Goal: Task Accomplishment & Management: Manage account settings

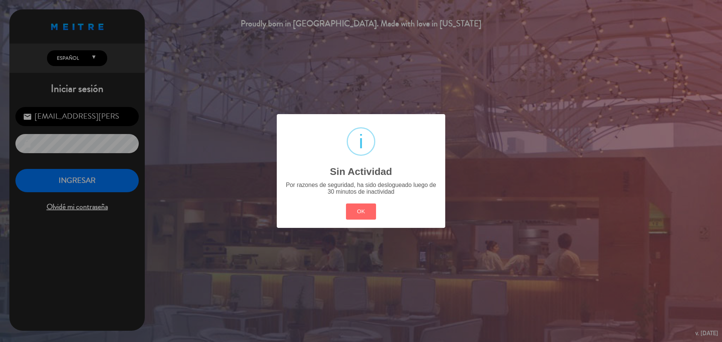
click at [364, 206] on button "OK" at bounding box center [361, 212] width 30 height 16
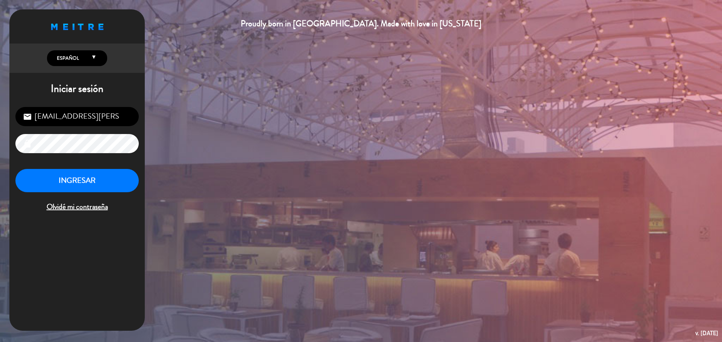
click at [145, 185] on div "Proudly born in [GEOGRAPHIC_DATA]. Made with love in [US_STATE] English Español…" at bounding box center [361, 171] width 722 height 342
click at [125, 182] on button "INGRESAR" at bounding box center [76, 181] width 123 height 24
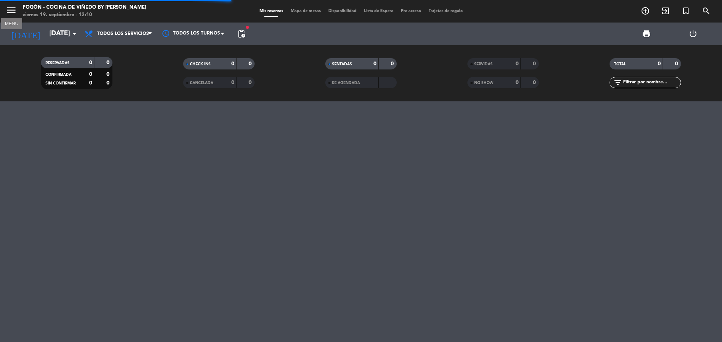
click at [14, 9] on icon "menu" at bounding box center [11, 10] width 11 height 11
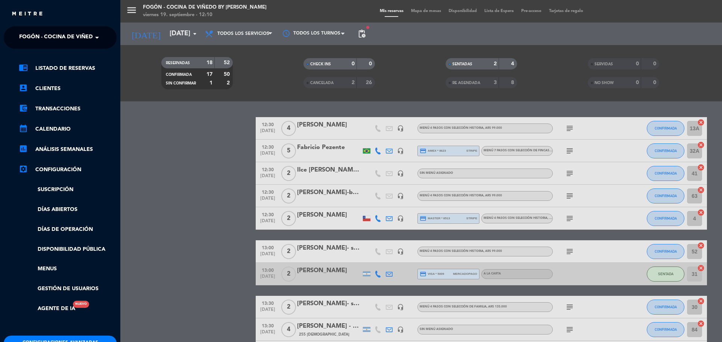
click at [27, 36] on span "Fogón - Cocina de viñedo by [PERSON_NAME]" at bounding box center [85, 38] width 132 height 16
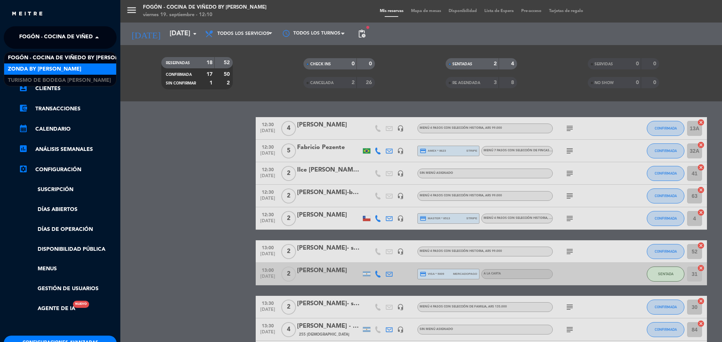
click at [42, 70] on span "Zonda by [PERSON_NAME]" at bounding box center [44, 69] width 73 height 9
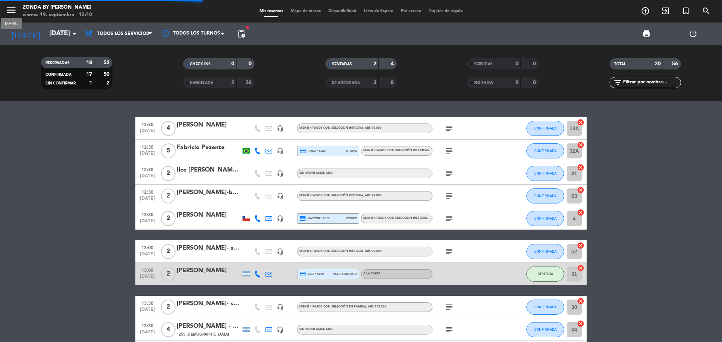
click at [11, 10] on icon "menu" at bounding box center [11, 10] width 11 height 11
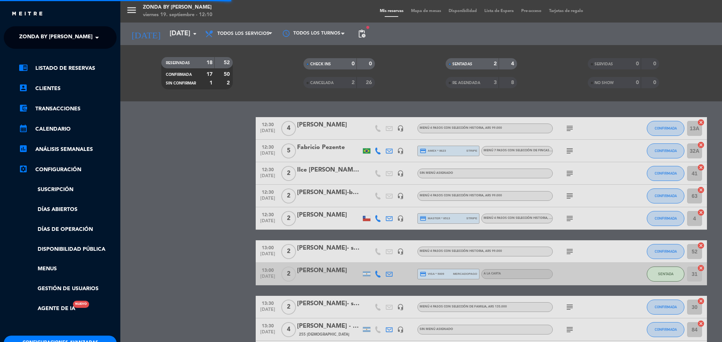
click at [51, 41] on span "Zonda by [PERSON_NAME]" at bounding box center [55, 38] width 73 height 16
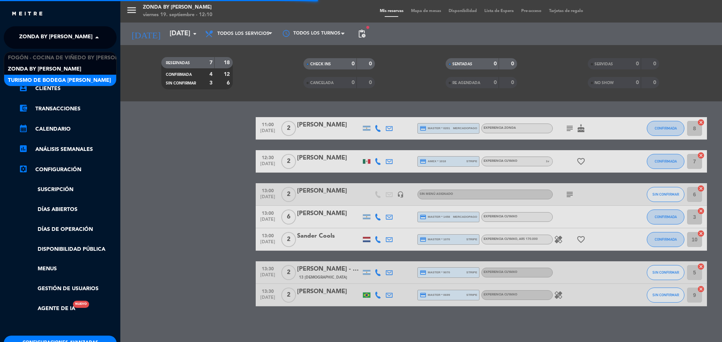
click at [47, 78] on span "Turismo de Bodega [PERSON_NAME]" at bounding box center [59, 80] width 103 height 9
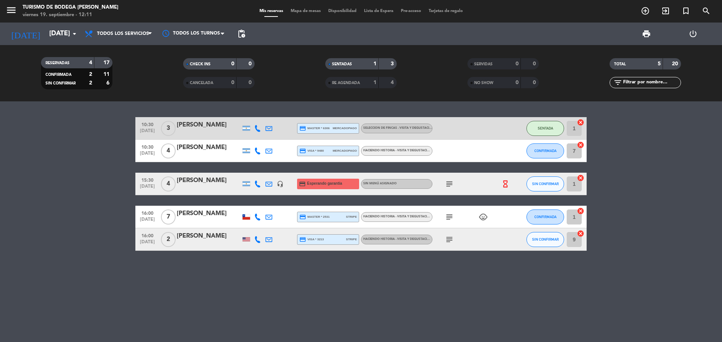
click at [491, 283] on div "10:30 [DATE] 3 [PERSON_NAME] credit_card master * 6306 mercadopago SELECCION DE…" at bounding box center [361, 221] width 722 height 241
click at [669, 184] on bookings-row "10:30 [DATE] 3 [PERSON_NAME] credit_card master * 6306 mercadopago SELECCION DE…" at bounding box center [361, 184] width 722 height 134
click at [538, 149] on span "CONFIRMADA" at bounding box center [545, 151] width 22 height 4
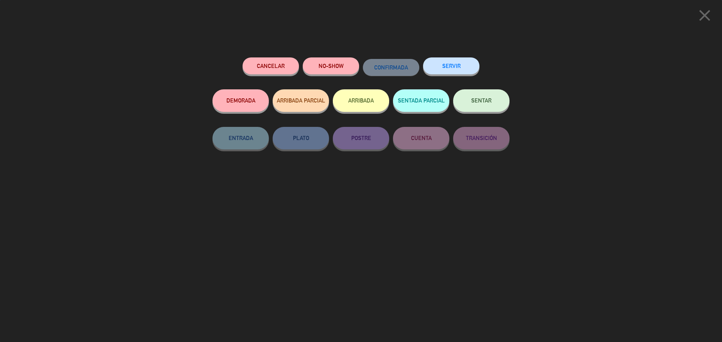
click at [476, 106] on button "SENTAR" at bounding box center [481, 100] width 56 height 23
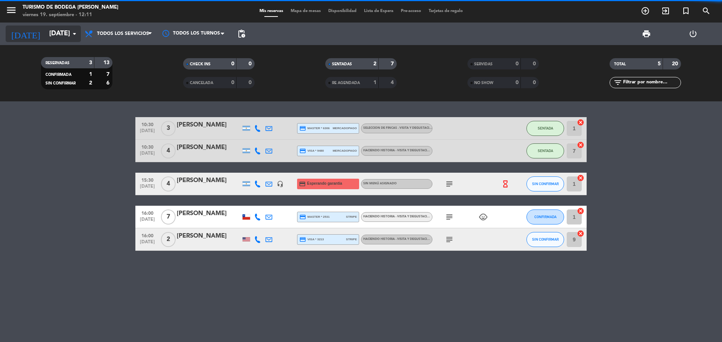
click at [64, 32] on input "[DATE]" at bounding box center [88, 33] width 87 height 15
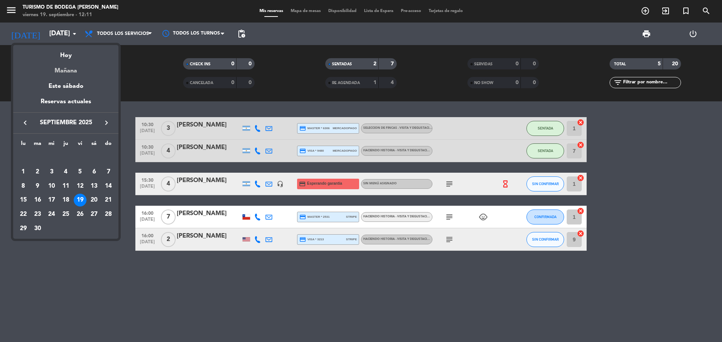
click at [71, 73] on div "Mañana" at bounding box center [65, 68] width 105 height 15
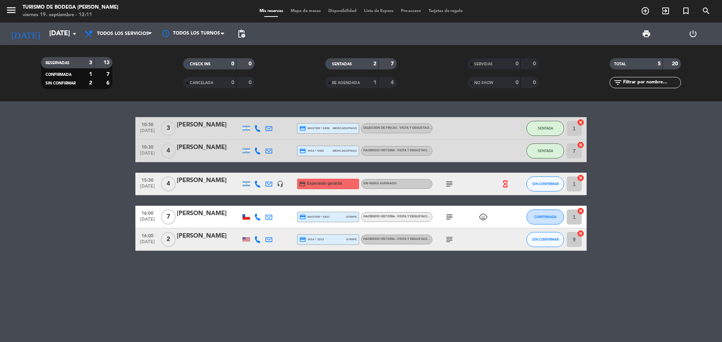
type input "[DATE]"
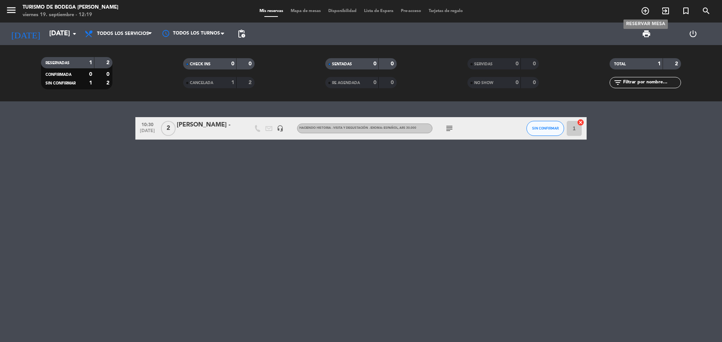
click at [644, 12] on icon "add_circle_outline" at bounding box center [644, 10] width 9 height 9
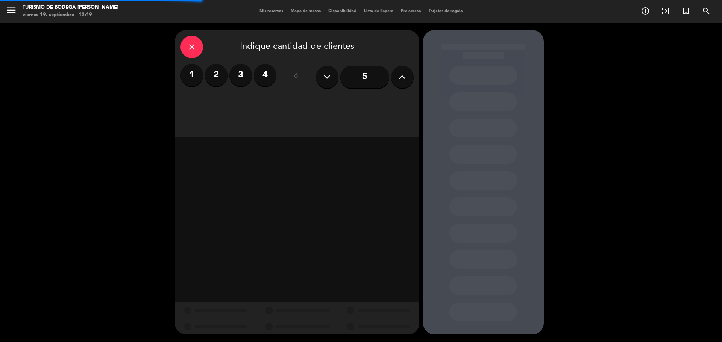
click at [223, 81] on label "2" at bounding box center [216, 75] width 23 height 23
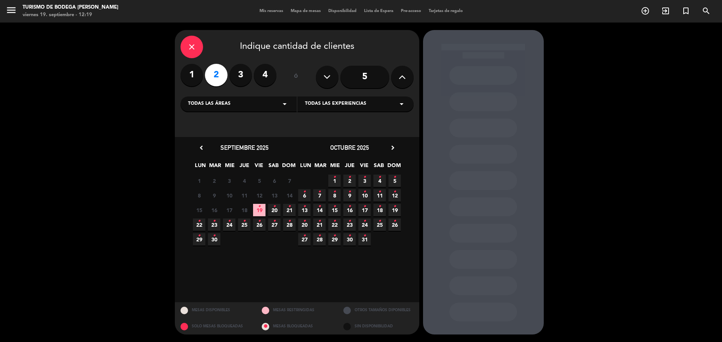
click at [272, 206] on span "20 •" at bounding box center [274, 210] width 12 height 12
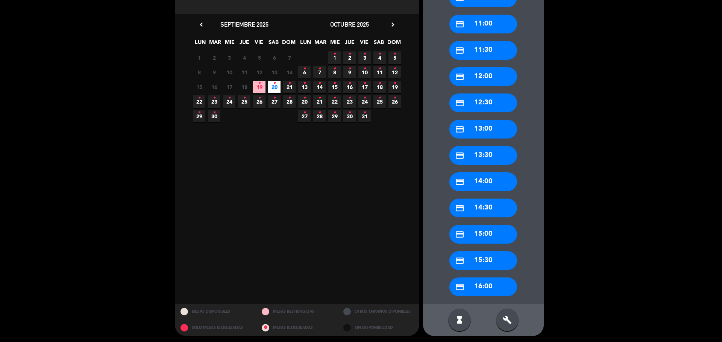
scroll to position [125, 0]
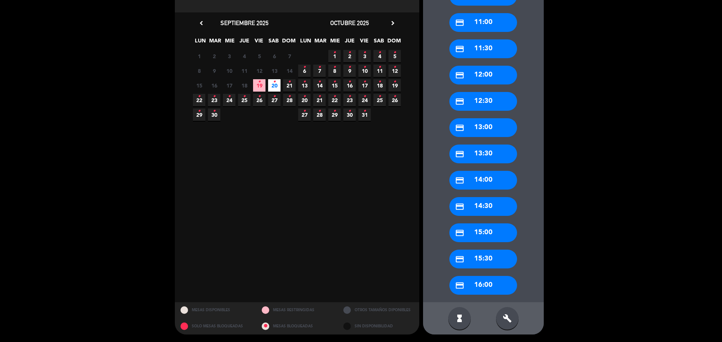
click at [482, 284] on div "credit_card 16:00" at bounding box center [483, 285] width 68 height 19
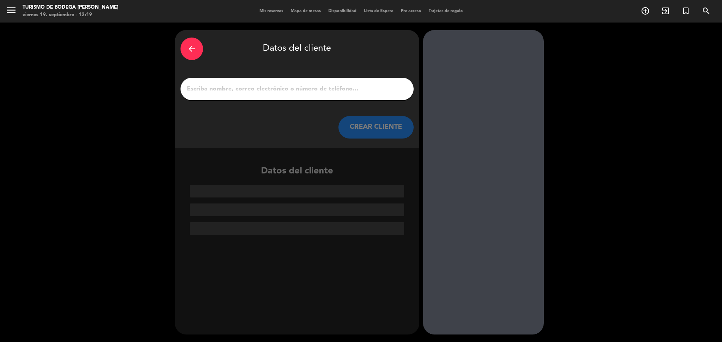
scroll to position [0, 0]
click at [271, 97] on div at bounding box center [296, 89] width 233 height 23
click at [271, 94] on div at bounding box center [296, 89] width 233 height 23
click at [273, 89] on input "1" at bounding box center [297, 89] width 222 height 11
paste input "[PERSON_NAME]"
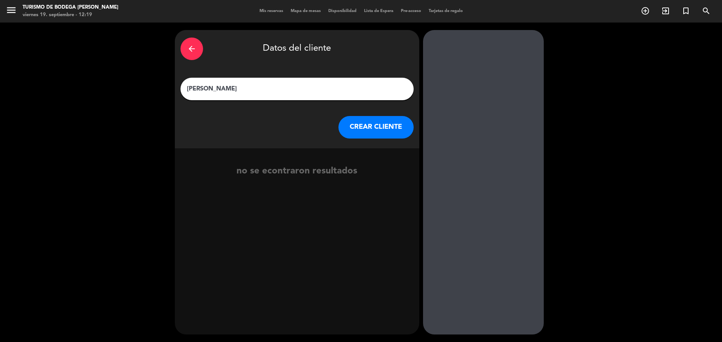
click at [209, 88] on input "[PERSON_NAME]" at bounding box center [297, 89] width 222 height 11
click at [213, 88] on input "[PERSON_NAME]" at bounding box center [297, 89] width 222 height 11
type input "[PERSON_NAME]"
click at [359, 126] on button "CREAR CLIENTE" at bounding box center [375, 127] width 75 height 23
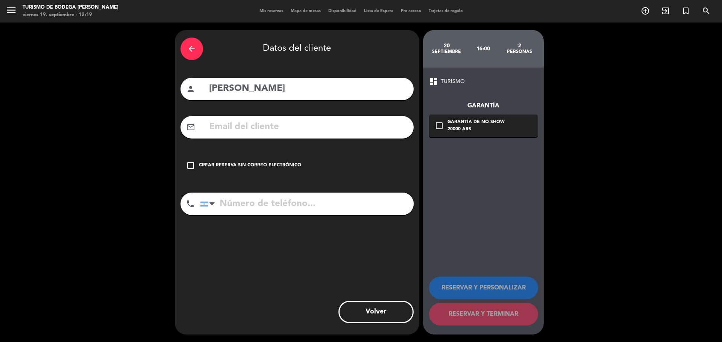
click at [247, 129] on input "text" at bounding box center [308, 127] width 200 height 15
paste input "[EMAIL_ADDRESS][DOMAIN_NAME]"
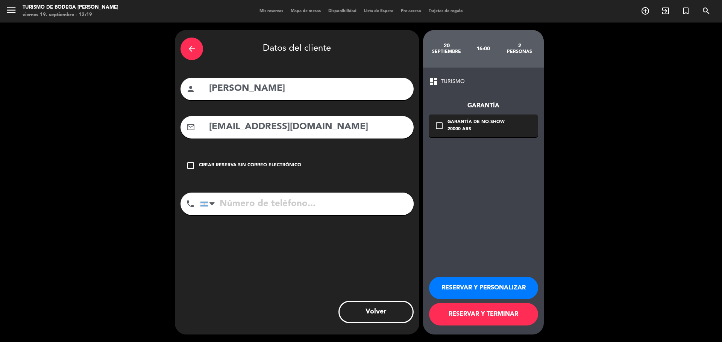
type input "[EMAIL_ADDRESS][DOMAIN_NAME]"
click at [235, 201] on input "tel" at bounding box center [306, 204] width 213 height 23
paste input "2994028125"
type input "2994028125"
click at [453, 289] on button "RESERVAR Y PERSONALIZAR" at bounding box center [483, 288] width 109 height 23
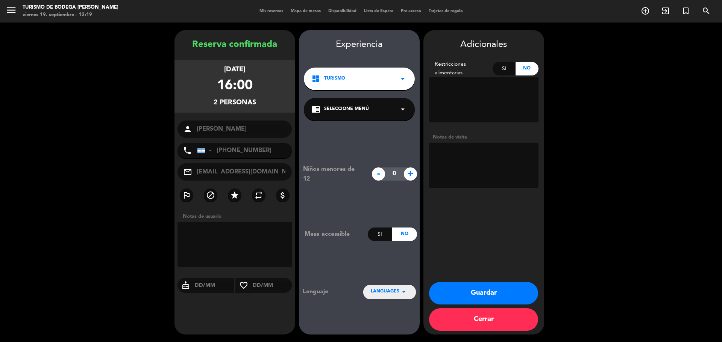
click at [475, 171] on textarea at bounding box center [483, 165] width 109 height 45
click at [353, 109] on span "Seleccione Menú" at bounding box center [346, 110] width 45 height 8
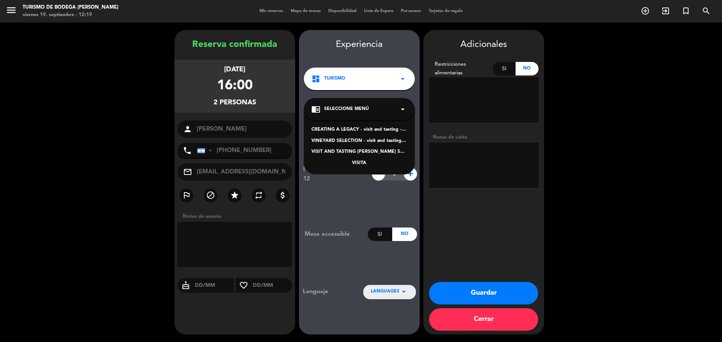
click at [347, 141] on div "VINEYARD SELECTION - visit and tasting - Spanish" at bounding box center [359, 142] width 96 height 8
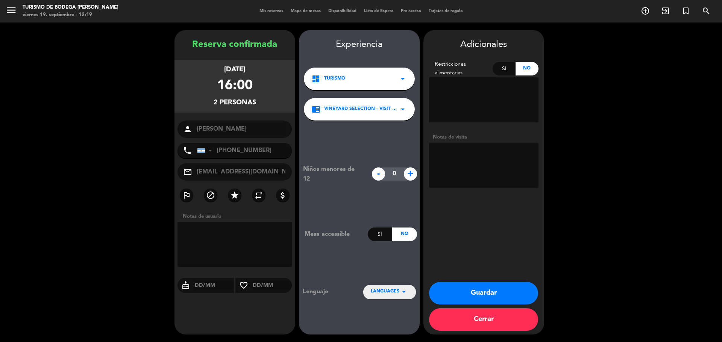
click at [460, 159] on textarea at bounding box center [483, 165] width 109 height 45
type textarea "[PERSON_NAME] wsp 19/9"
click at [464, 294] on button "Guardar" at bounding box center [483, 293] width 109 height 23
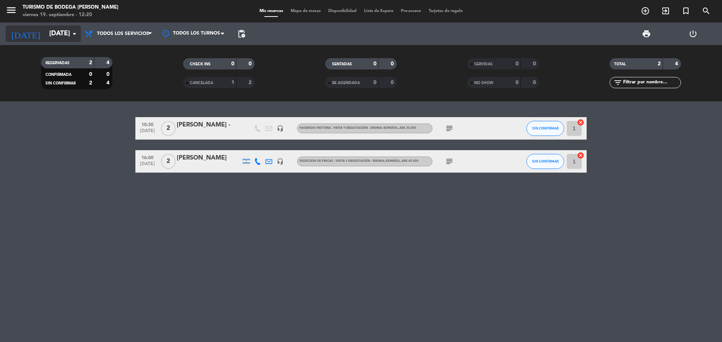
click at [45, 39] on input "[DATE]" at bounding box center [88, 33] width 87 height 15
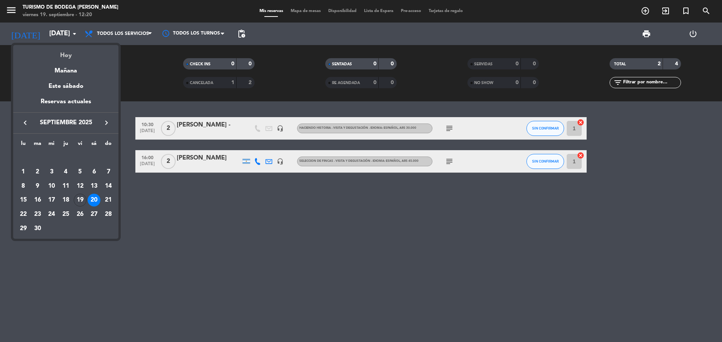
click at [67, 58] on div "Hoy" at bounding box center [65, 52] width 105 height 15
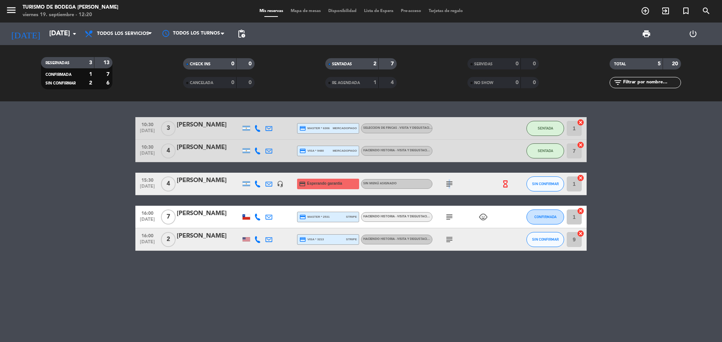
click at [448, 185] on icon "subject" at bounding box center [449, 184] width 9 height 9
click at [438, 255] on div "10:30 [DATE] 3 [PERSON_NAME] credit_card master * 6306 mercadopago SELECCION DE…" at bounding box center [361, 221] width 722 height 241
click at [37, 23] on div "[DATE] [DATE] arrow_drop_down" at bounding box center [43, 34] width 75 height 23
click at [45, 36] on input "[DATE]" at bounding box center [88, 33] width 87 height 15
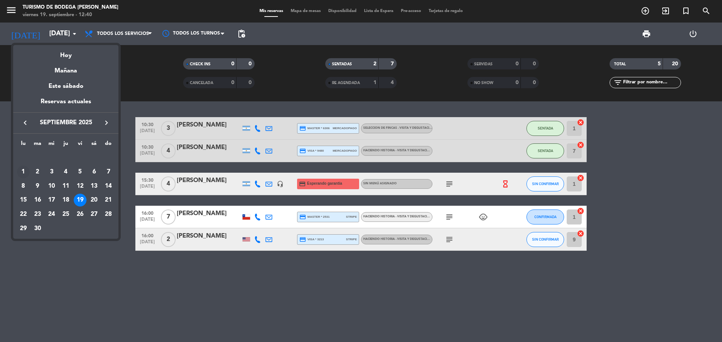
click at [25, 172] on div "1" at bounding box center [23, 172] width 13 height 13
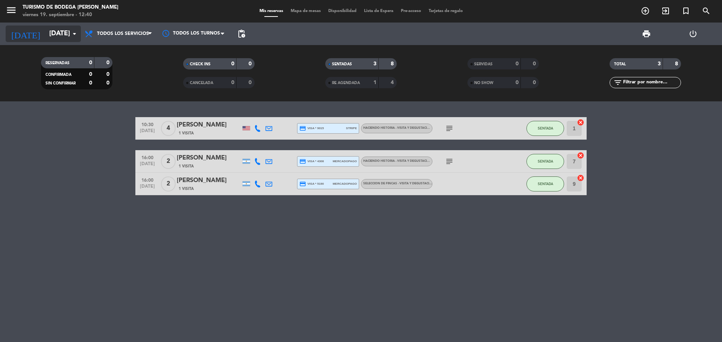
click at [58, 35] on input "[DATE]" at bounding box center [88, 33] width 87 height 15
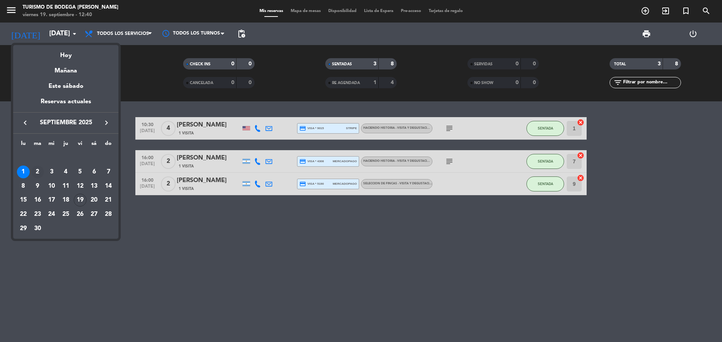
click at [39, 173] on div "2" at bounding box center [37, 172] width 13 height 13
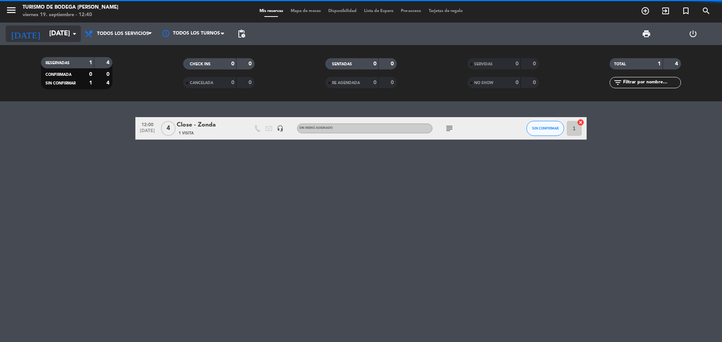
click at [63, 32] on input "[DATE]" at bounding box center [88, 33] width 87 height 15
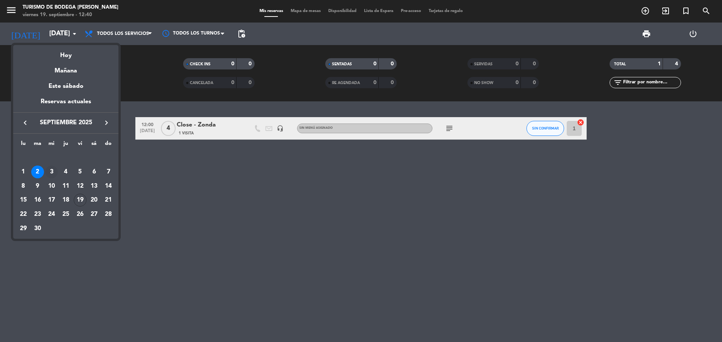
click at [50, 174] on div "3" at bounding box center [51, 172] width 13 height 13
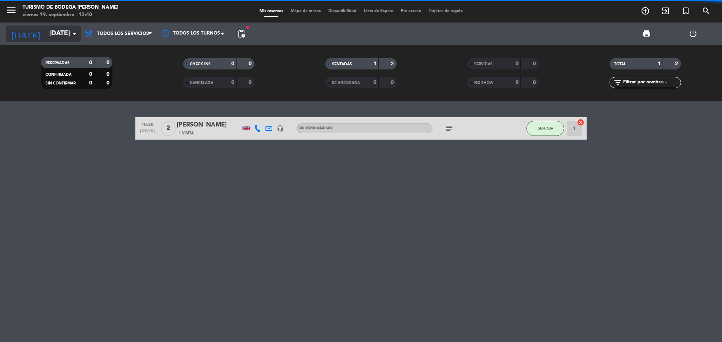
click at [62, 34] on input "[DATE]" at bounding box center [88, 33] width 87 height 15
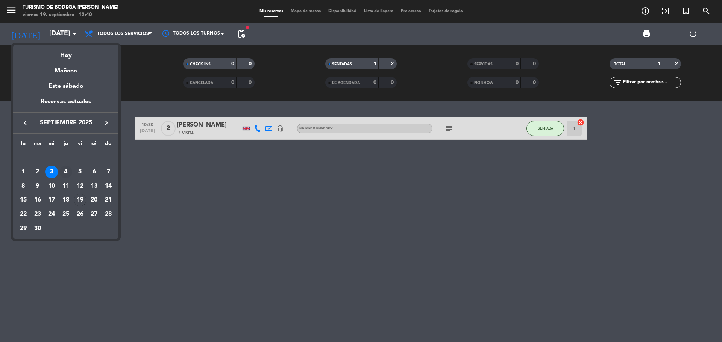
click at [67, 171] on div "4" at bounding box center [65, 172] width 13 height 13
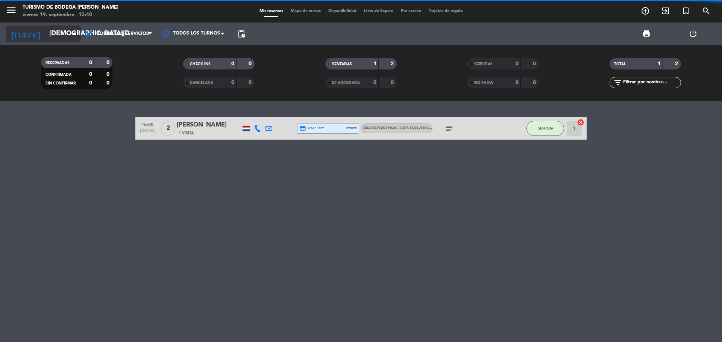
click at [59, 32] on input "[DEMOGRAPHIC_DATA][DATE]" at bounding box center [88, 33] width 87 height 15
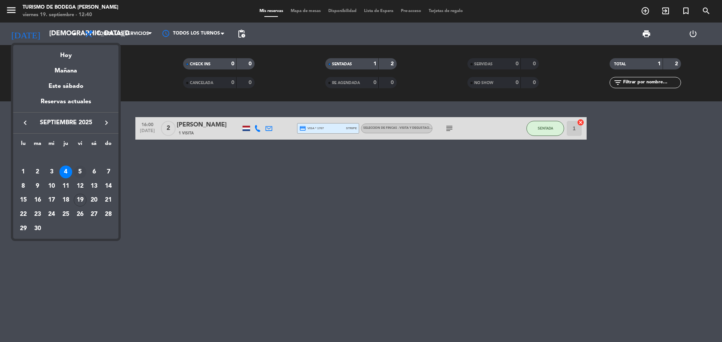
click at [78, 172] on div "5" at bounding box center [80, 172] width 13 height 13
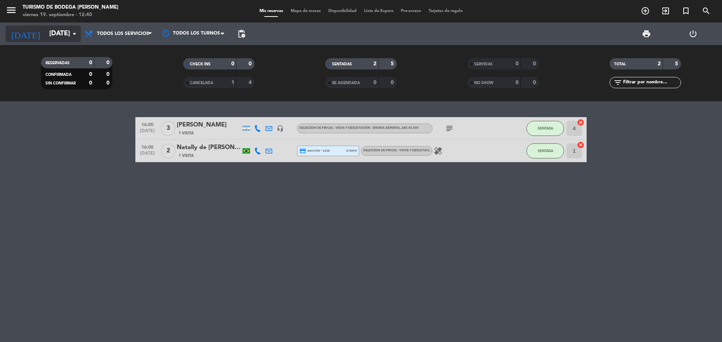
click at [62, 37] on input "[DATE]" at bounding box center [88, 33] width 87 height 15
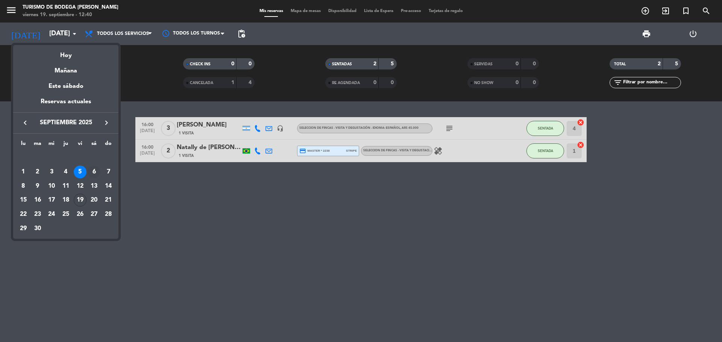
click at [94, 168] on div "6" at bounding box center [94, 172] width 13 height 13
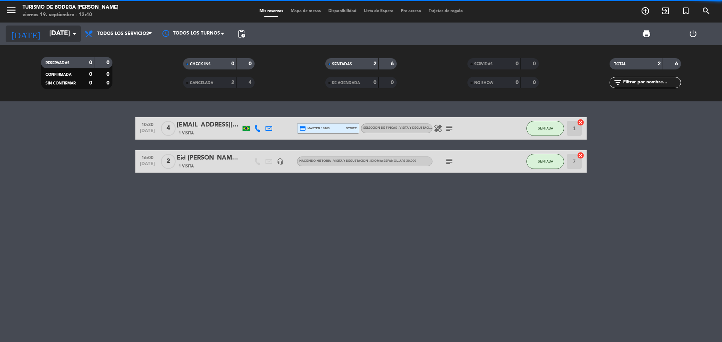
click at [63, 33] on input "[DATE]" at bounding box center [88, 33] width 87 height 15
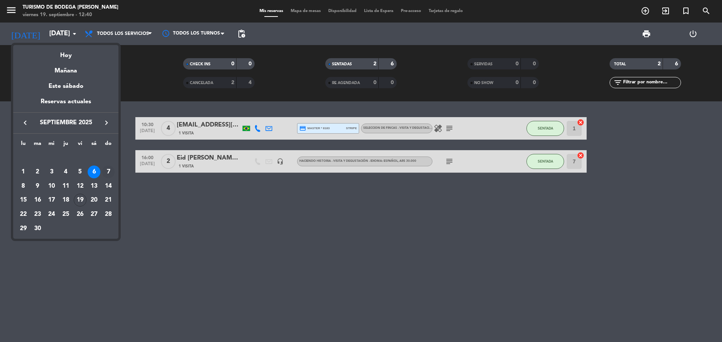
click at [107, 171] on div "7" at bounding box center [108, 172] width 13 height 13
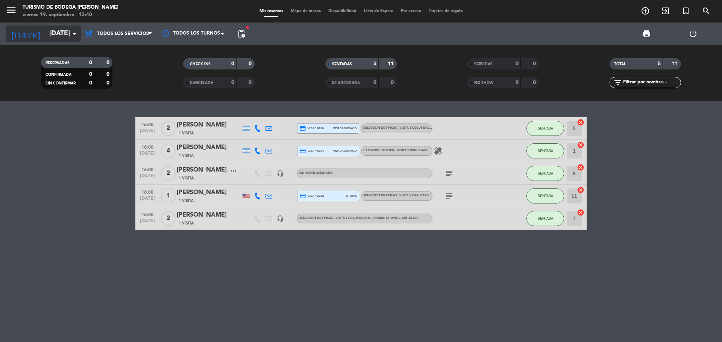
click at [56, 39] on input "[DATE]" at bounding box center [88, 33] width 87 height 15
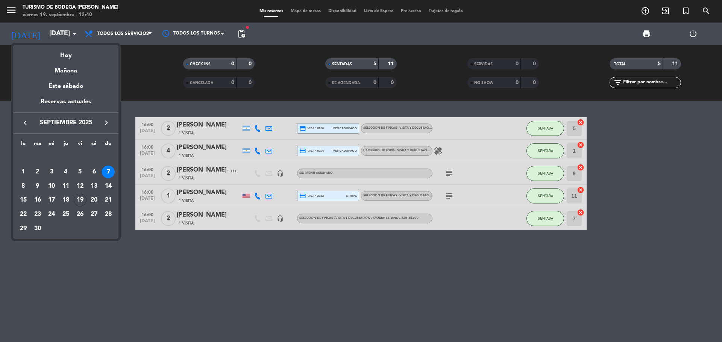
click at [449, 174] on div at bounding box center [361, 171] width 722 height 342
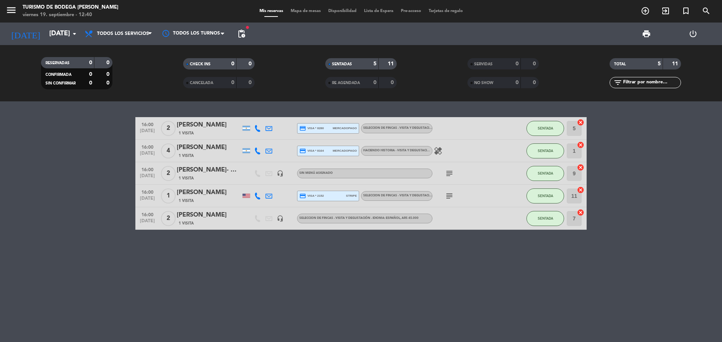
click at [449, 176] on icon "subject" at bounding box center [449, 173] width 9 height 9
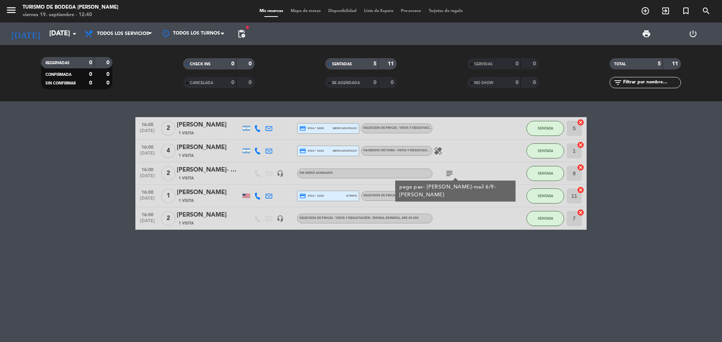
click at [444, 199] on span "subject" at bounding box center [449, 196] width 11 height 9
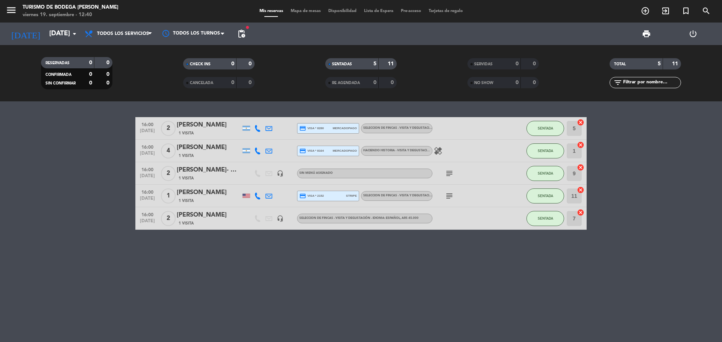
click at [447, 197] on icon "subject" at bounding box center [449, 196] width 9 height 9
click at [53, 37] on input "[DATE]" at bounding box center [88, 33] width 87 height 15
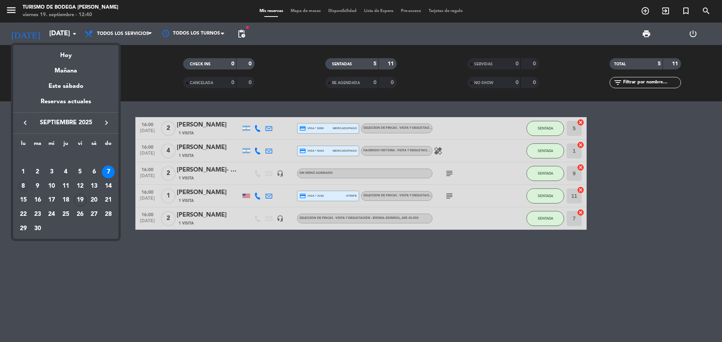
click at [25, 188] on div "8" at bounding box center [23, 186] width 13 height 13
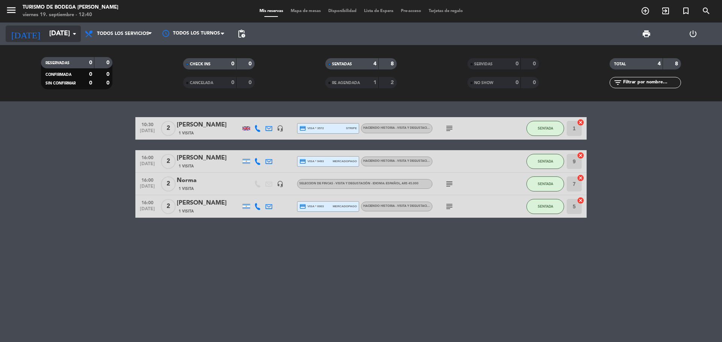
click at [55, 30] on input "[DATE]" at bounding box center [88, 33] width 87 height 15
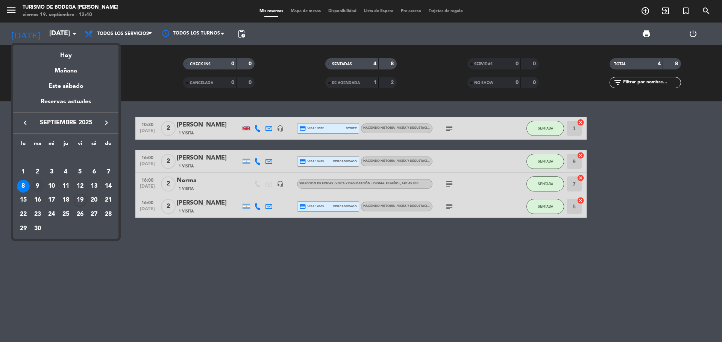
click at [37, 183] on div "9" at bounding box center [37, 186] width 13 height 13
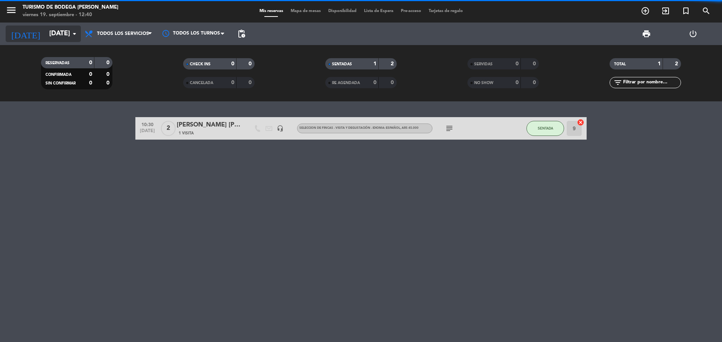
click at [59, 32] on input "[DATE]" at bounding box center [88, 33] width 87 height 15
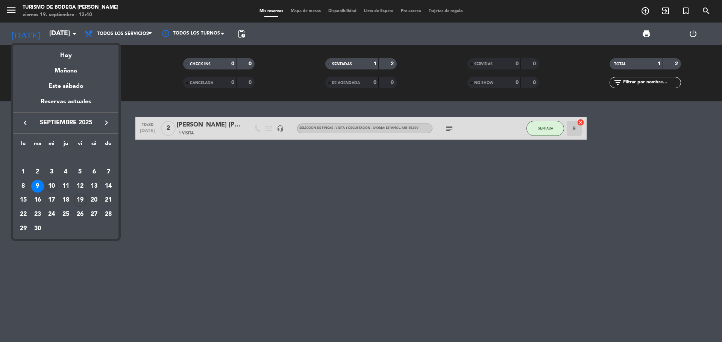
click at [50, 185] on div "10" at bounding box center [51, 186] width 13 height 13
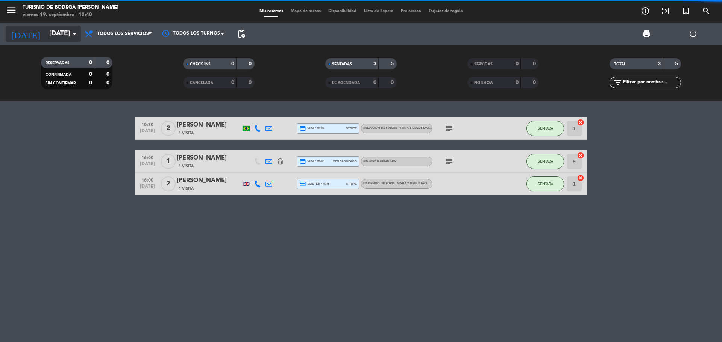
click at [63, 36] on input "[DATE]" at bounding box center [88, 33] width 87 height 15
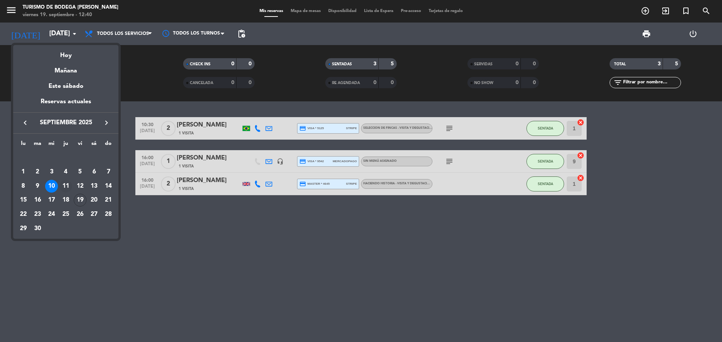
click at [64, 186] on div "11" at bounding box center [65, 186] width 13 height 13
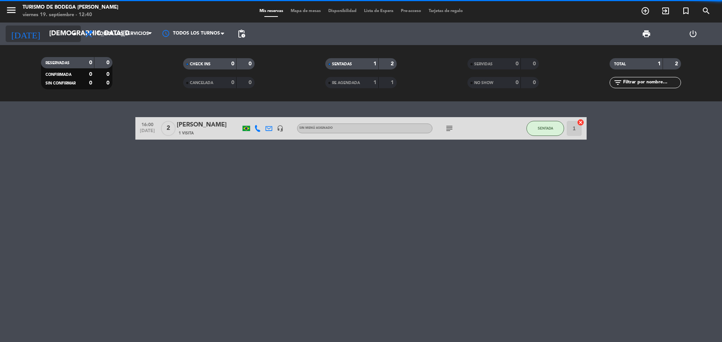
click at [62, 40] on input "[DEMOGRAPHIC_DATA][DATE]" at bounding box center [88, 33] width 87 height 15
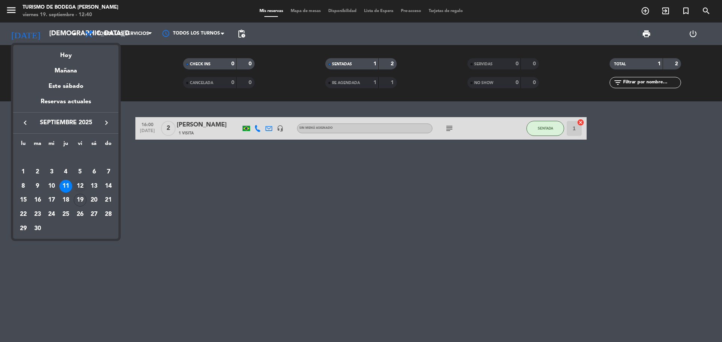
click at [82, 186] on div "12" at bounding box center [80, 186] width 13 height 13
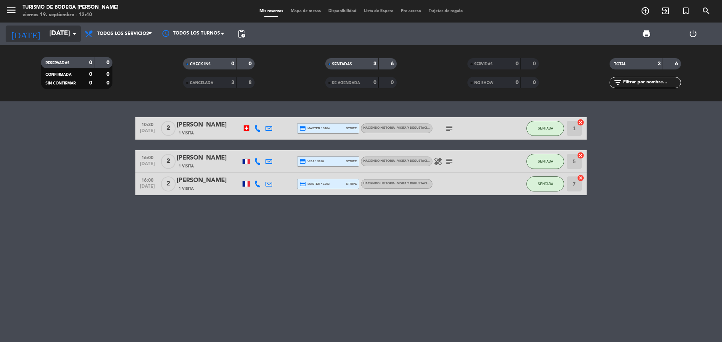
click at [57, 30] on input "[DATE]" at bounding box center [88, 33] width 87 height 15
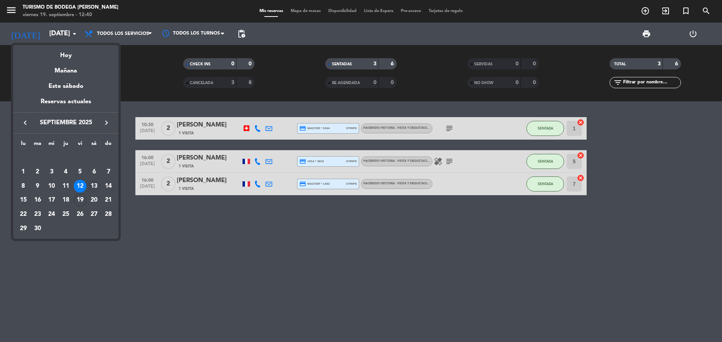
click at [95, 183] on div "13" at bounding box center [94, 186] width 13 height 13
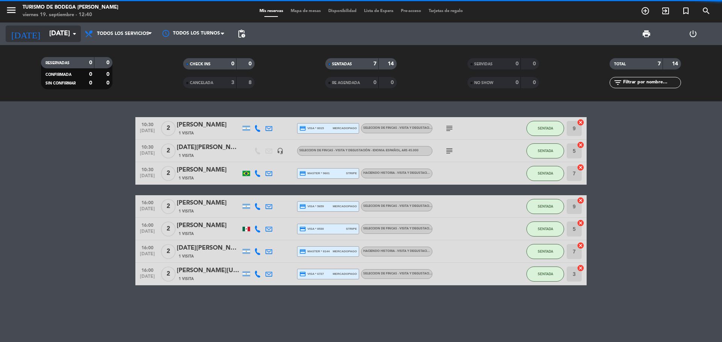
click at [61, 34] on input "[DATE]" at bounding box center [88, 33] width 87 height 15
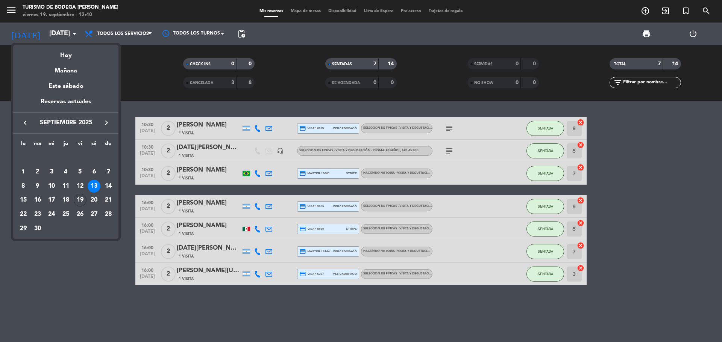
drag, startPoint x: 241, startPoint y: 304, endPoint x: 281, endPoint y: 263, distance: 57.1
click at [241, 304] on div at bounding box center [361, 171] width 722 height 342
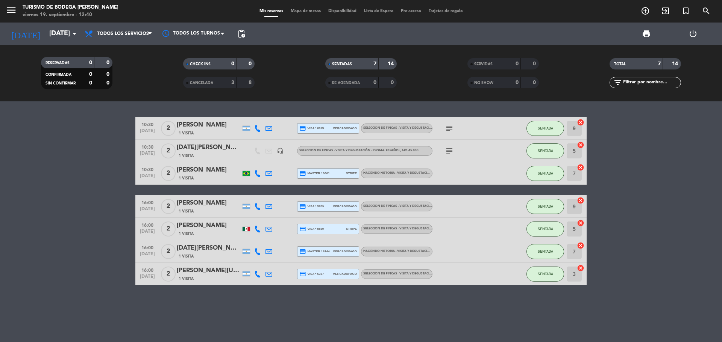
click at [449, 127] on icon "subject" at bounding box center [449, 128] width 9 height 9
click at [450, 152] on icon "subject" at bounding box center [449, 151] width 9 height 9
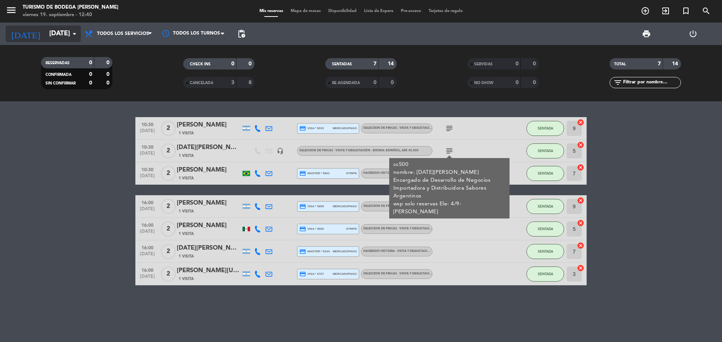
click at [61, 36] on input "[DATE]" at bounding box center [88, 33] width 87 height 15
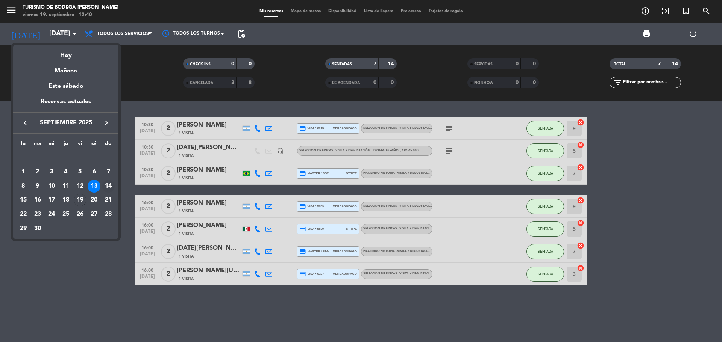
click at [106, 188] on div "14" at bounding box center [108, 186] width 13 height 13
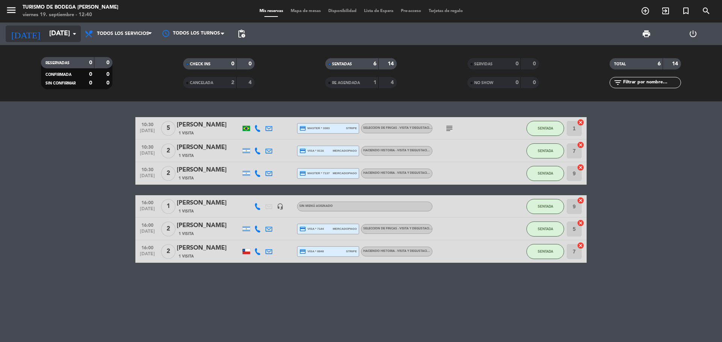
click at [61, 32] on input "[DATE]" at bounding box center [88, 33] width 87 height 15
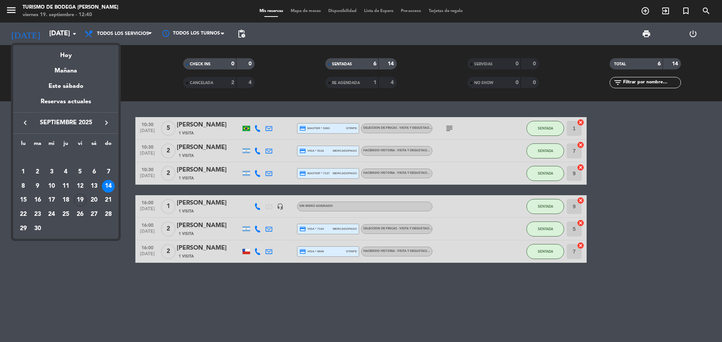
drag, startPoint x: 307, startPoint y: 283, endPoint x: 166, endPoint y: 104, distance: 227.8
click at [306, 279] on div at bounding box center [361, 171] width 722 height 342
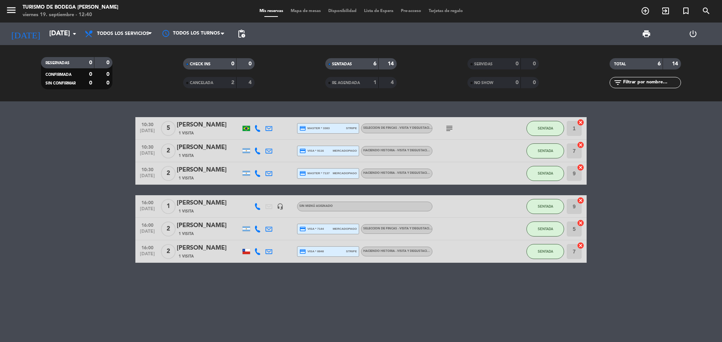
click at [449, 130] on icon "subject" at bounding box center [449, 128] width 9 height 9
click at [61, 36] on input "[DATE]" at bounding box center [88, 33] width 87 height 15
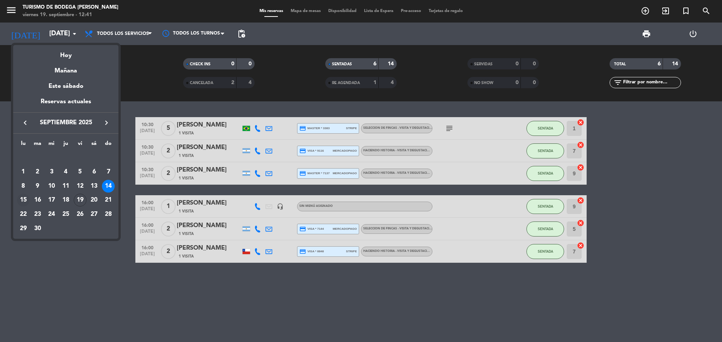
click at [26, 202] on div "15" at bounding box center [23, 200] width 13 height 13
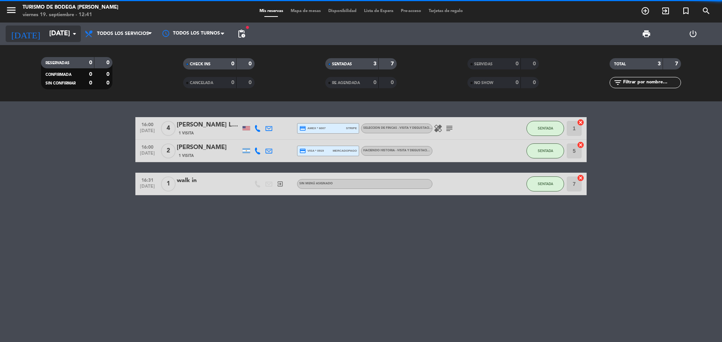
click at [59, 31] on input "[DATE]" at bounding box center [88, 33] width 87 height 15
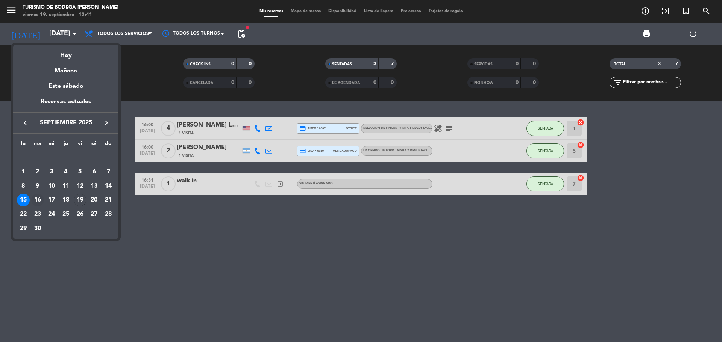
click at [36, 198] on div "16" at bounding box center [37, 200] width 13 height 13
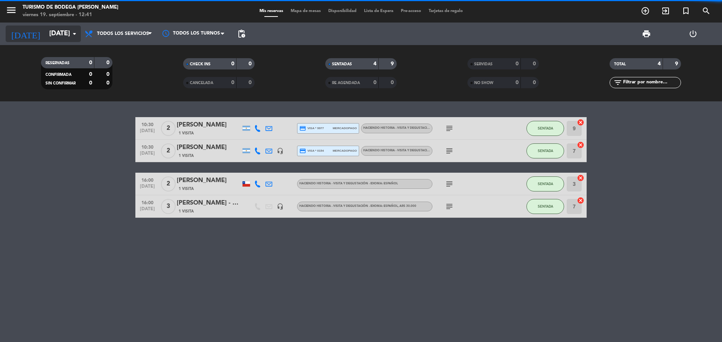
click at [59, 34] on input "[DATE]" at bounding box center [88, 33] width 87 height 15
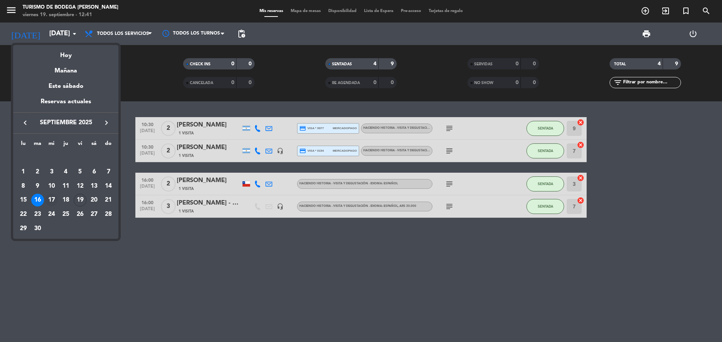
click at [52, 201] on div "17" at bounding box center [51, 200] width 13 height 13
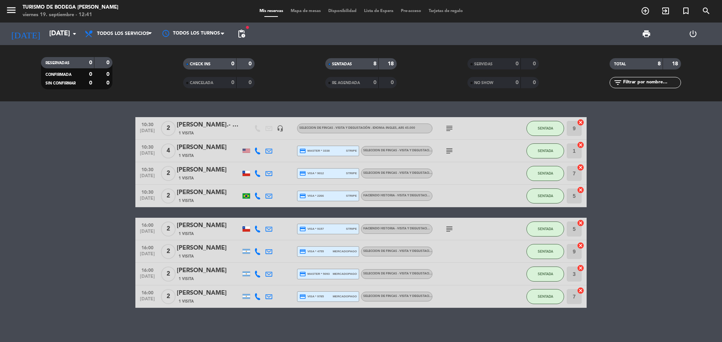
click at [450, 128] on icon "subject" at bounding box center [449, 128] width 9 height 9
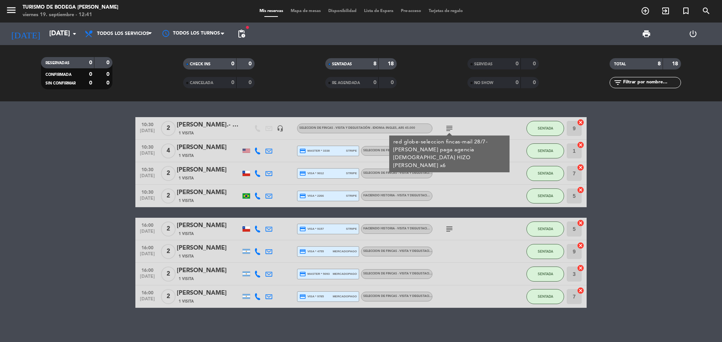
click at [454, 172] on div at bounding box center [466, 173] width 68 height 22
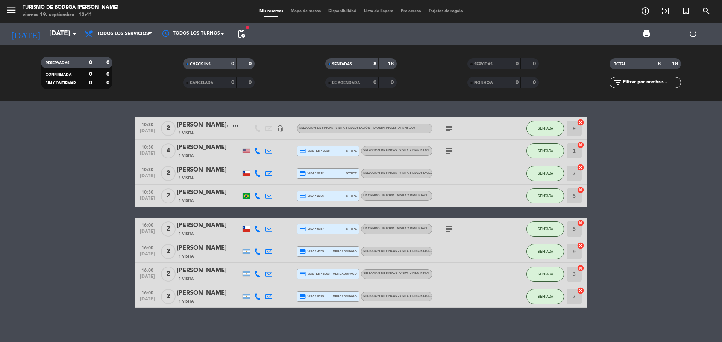
click at [452, 152] on icon "subject" at bounding box center [449, 151] width 9 height 9
click at [60, 33] on input "[DATE]" at bounding box center [88, 33] width 87 height 15
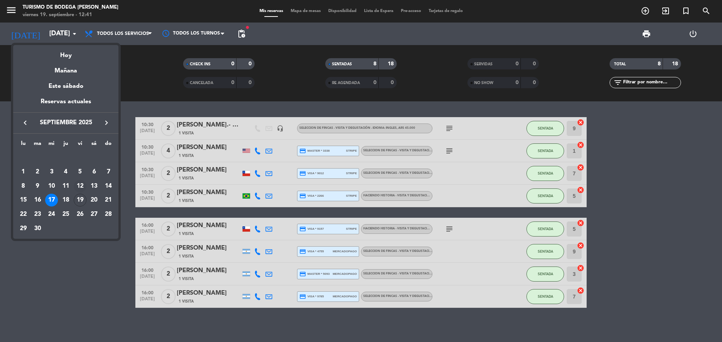
click at [85, 184] on div "12" at bounding box center [80, 186] width 13 height 13
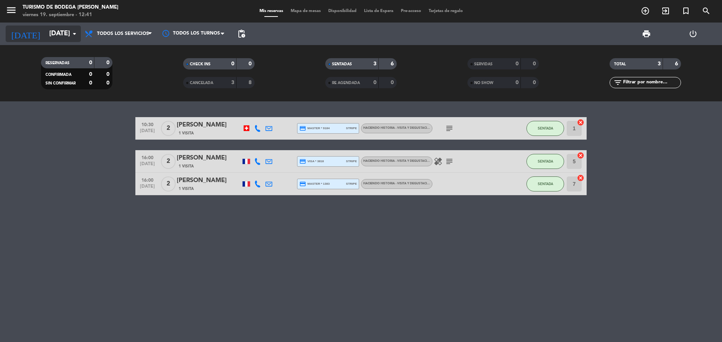
click at [51, 34] on input "[DATE]" at bounding box center [88, 33] width 87 height 15
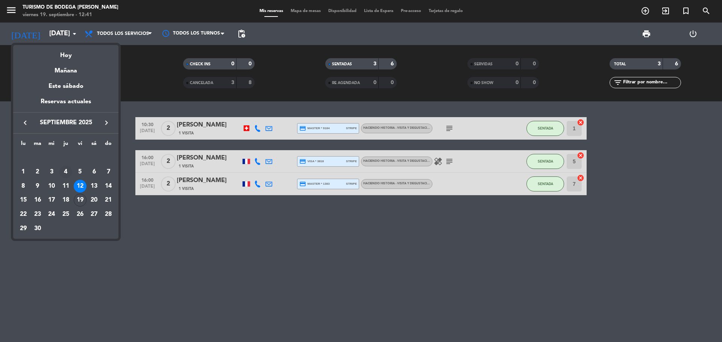
click at [64, 170] on div "4" at bounding box center [65, 172] width 13 height 13
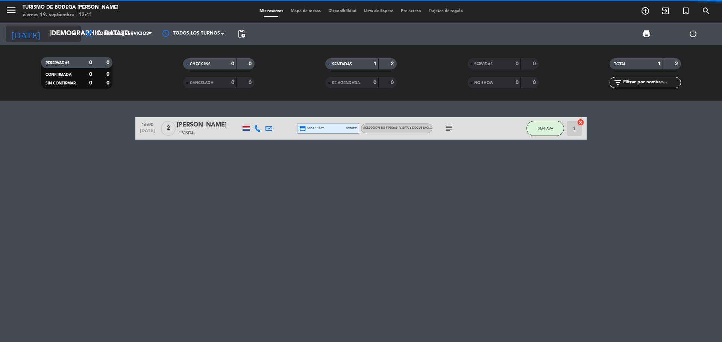
click at [56, 35] on input "[DEMOGRAPHIC_DATA][DATE]" at bounding box center [88, 33] width 87 height 15
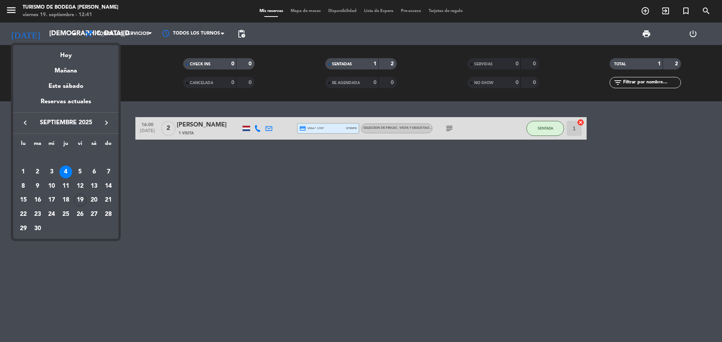
click at [64, 186] on div "11" at bounding box center [65, 186] width 13 height 13
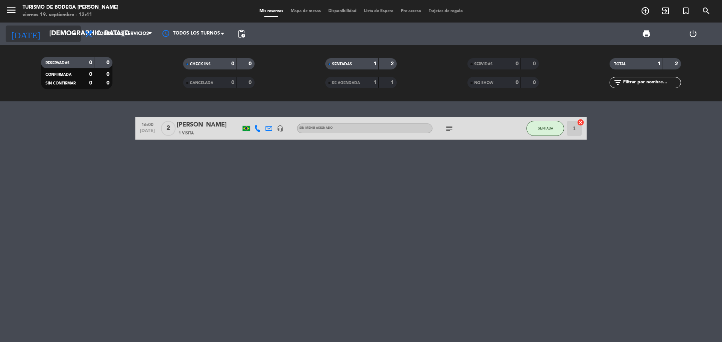
click at [58, 39] on input "[DEMOGRAPHIC_DATA][DATE]" at bounding box center [88, 33] width 87 height 15
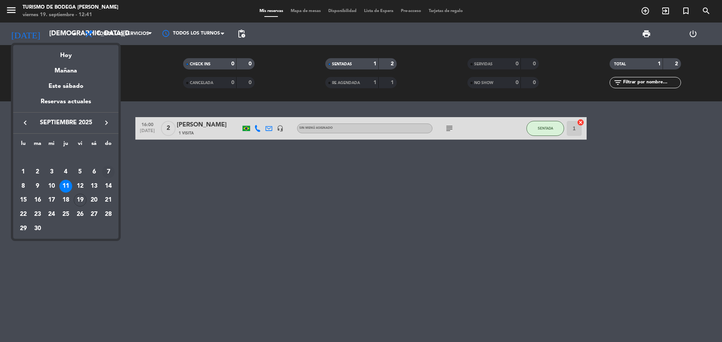
click at [109, 172] on div "7" at bounding box center [108, 172] width 13 height 13
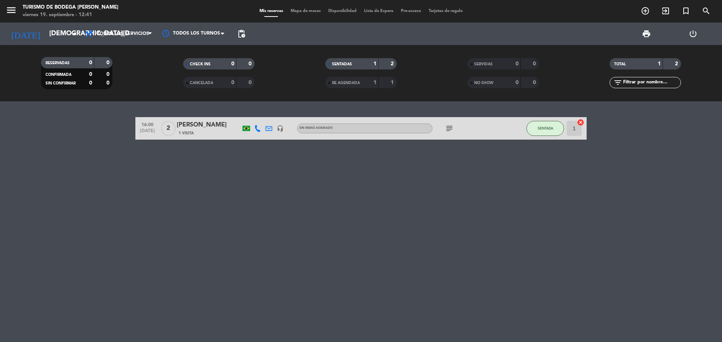
type input "[DATE]"
